Goal: Information Seeking & Learning: Learn about a topic

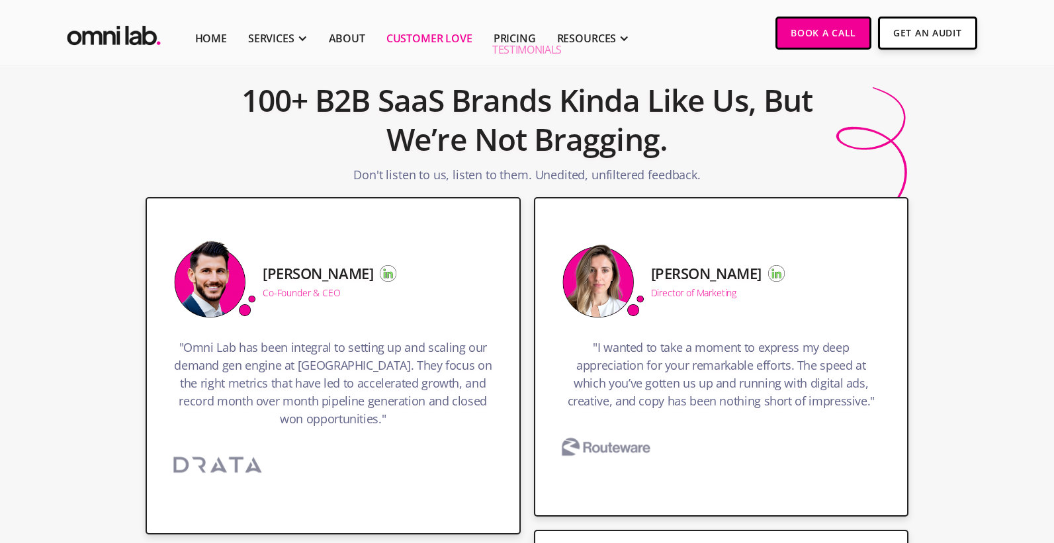
scroll to position [83, 0]
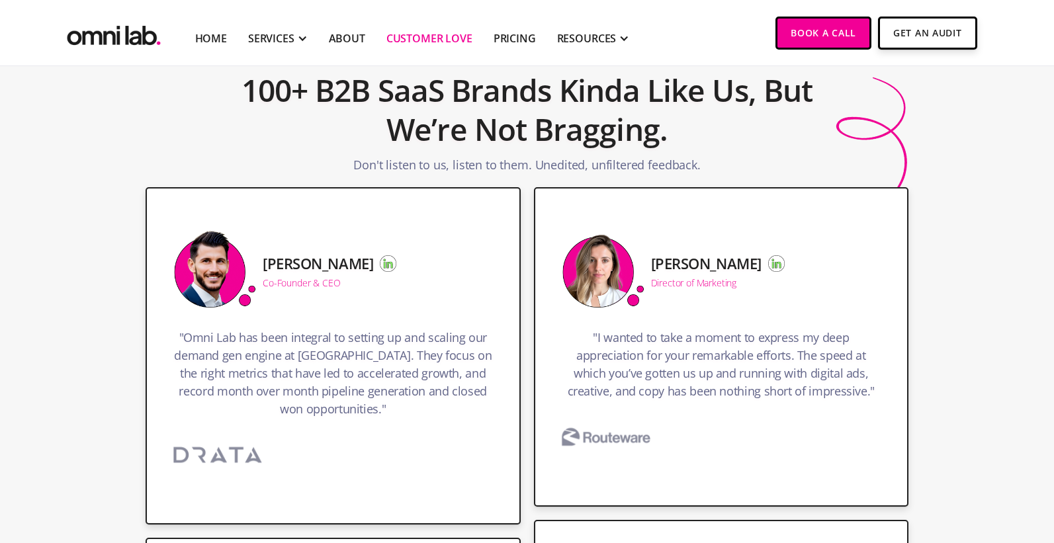
click at [688, 257] on h5 "[PERSON_NAME]" at bounding box center [706, 263] width 110 height 16
drag, startPoint x: 765, startPoint y: 263, endPoint x: 648, endPoint y: 262, distance: 117.1
click at [648, 262] on div "[PERSON_NAME] Director of Marketing" at bounding box center [714, 268] width 140 height 38
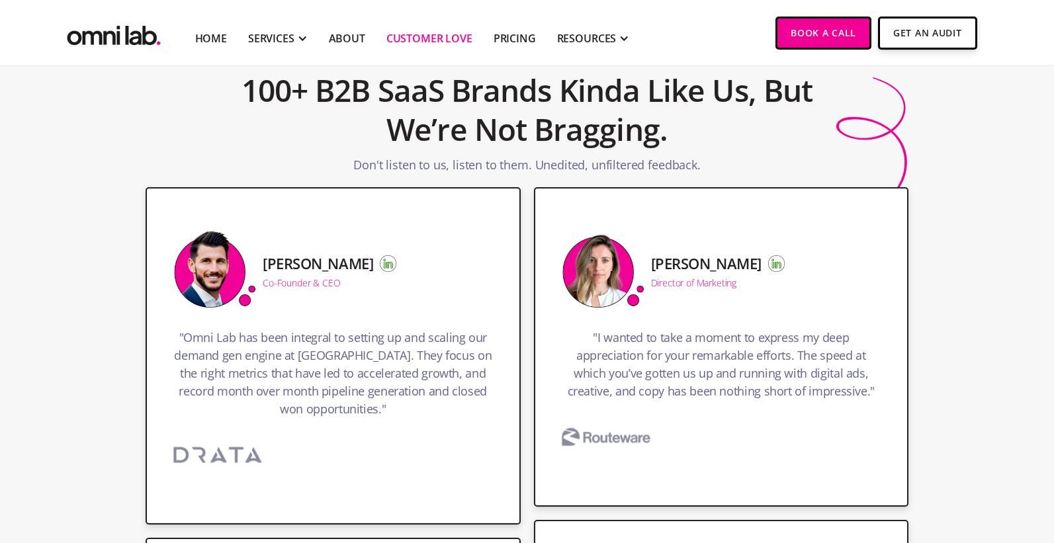
copy h5 "[PERSON_NAME]"
click at [597, 445] on img at bounding box center [606, 437] width 132 height 44
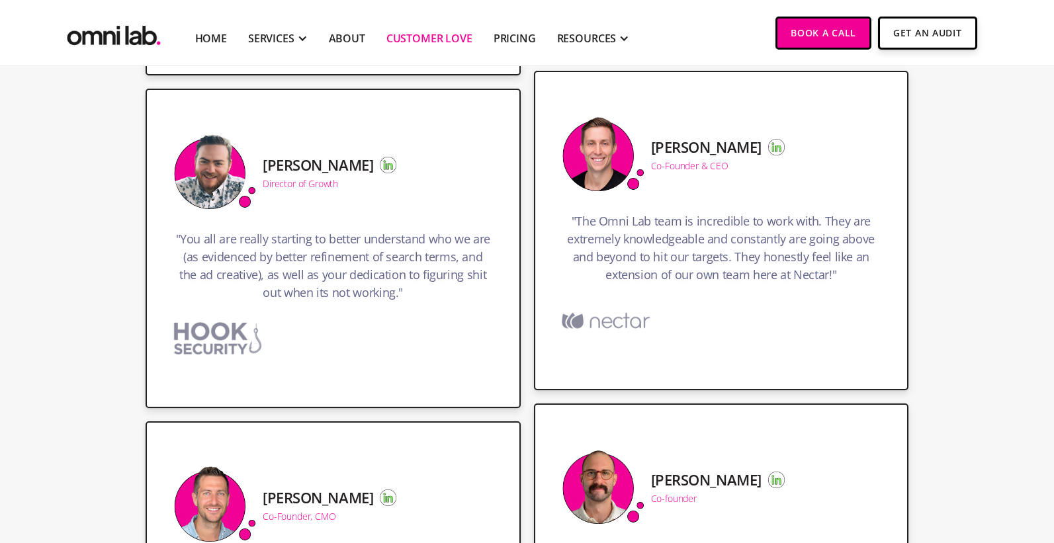
scroll to position [578, 0]
